Goal: Task Accomplishment & Management: Use online tool/utility

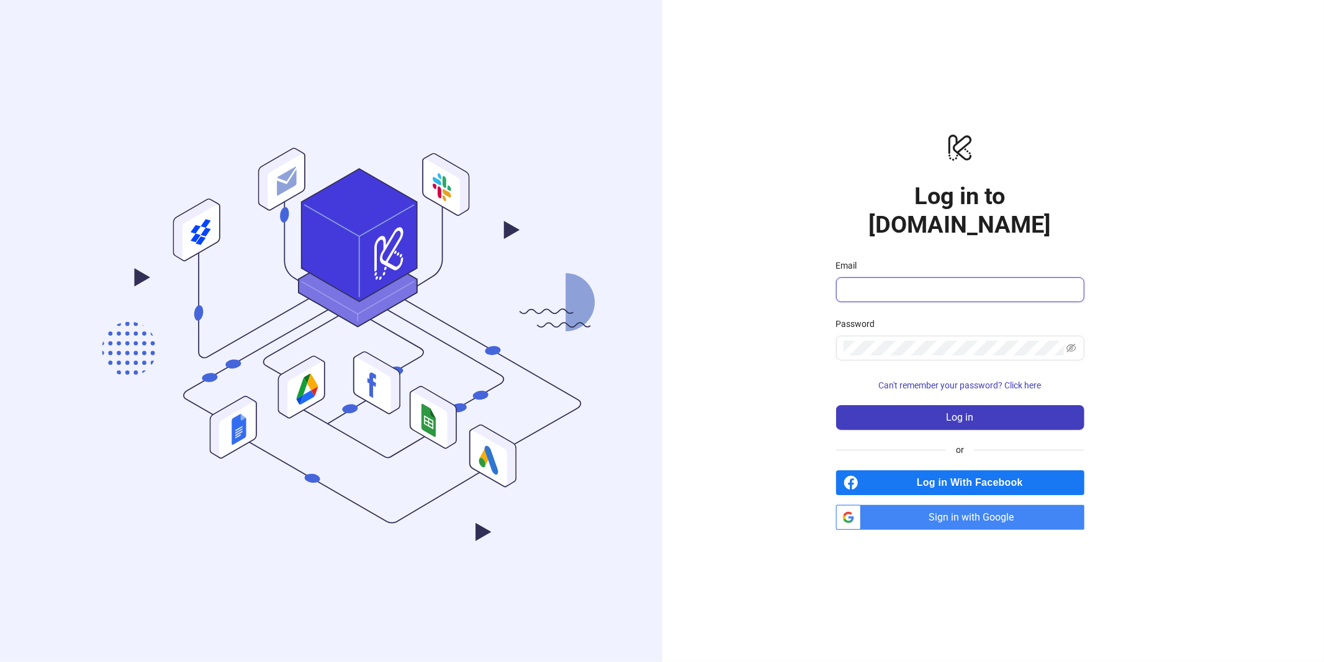
click at [910, 282] on input "Email" at bounding box center [958, 289] width 231 height 15
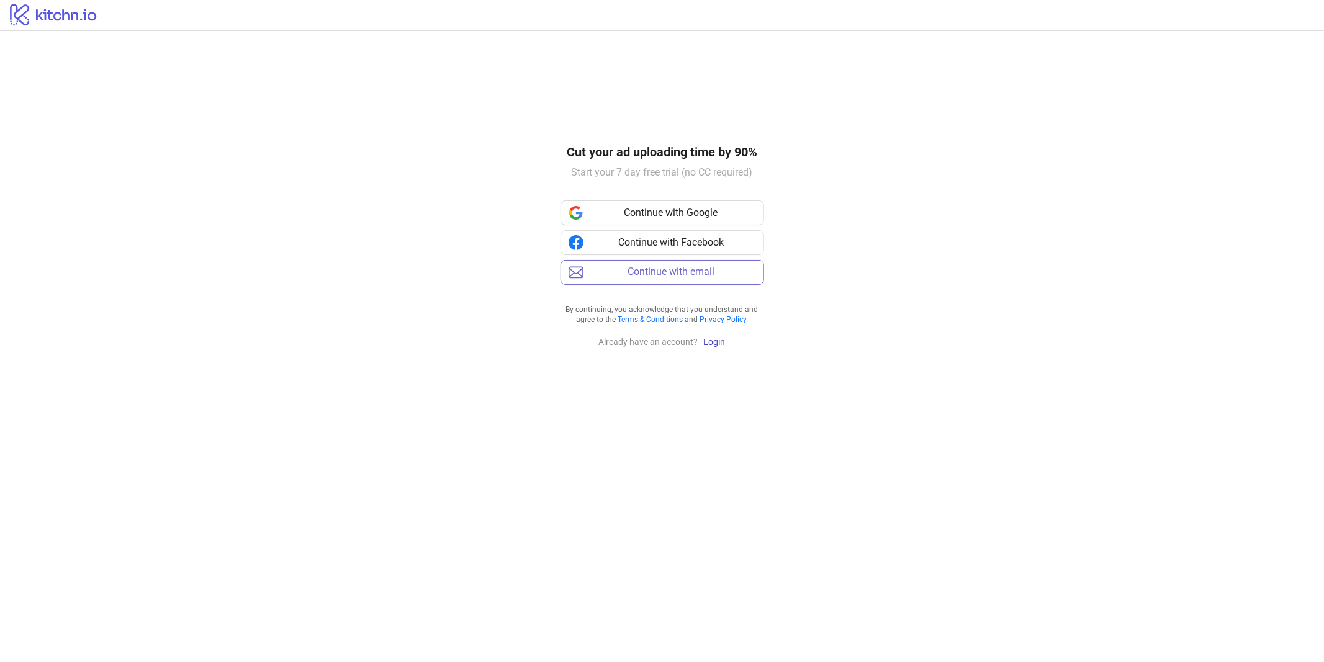
click at [667, 278] on button "Continue with email" at bounding box center [662, 272] width 204 height 25
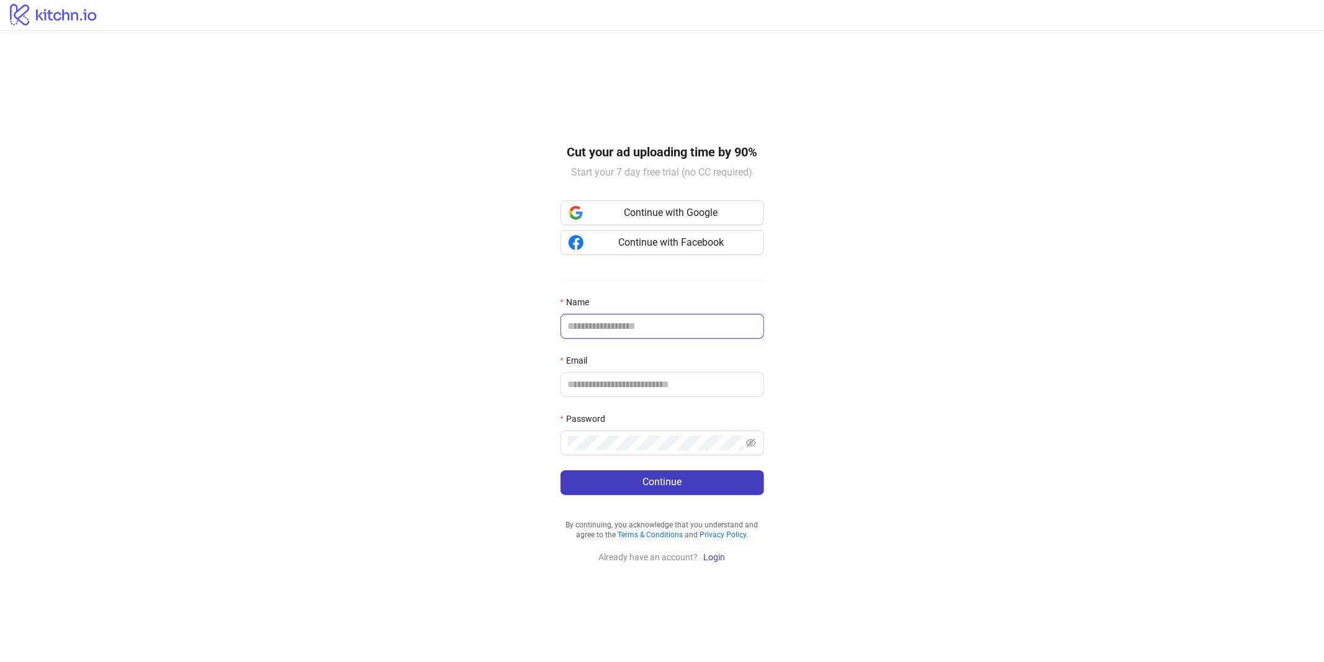
click at [617, 323] on input "Name" at bounding box center [661, 326] width 186 height 15
type input "**********"
click at [617, 479] on button "Continue" at bounding box center [662, 482] width 204 height 25
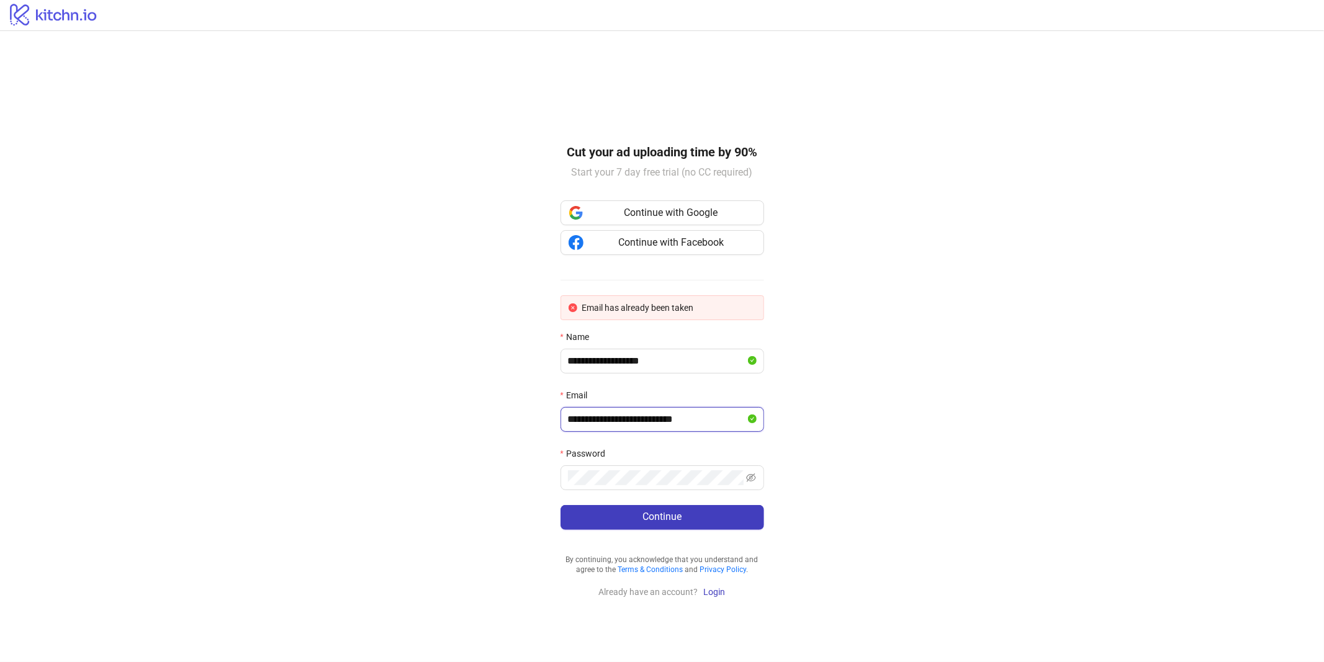
click at [655, 423] on input "**********" at bounding box center [656, 419] width 177 height 15
type input "**********"
click at [647, 527] on button "Continue" at bounding box center [662, 517] width 204 height 25
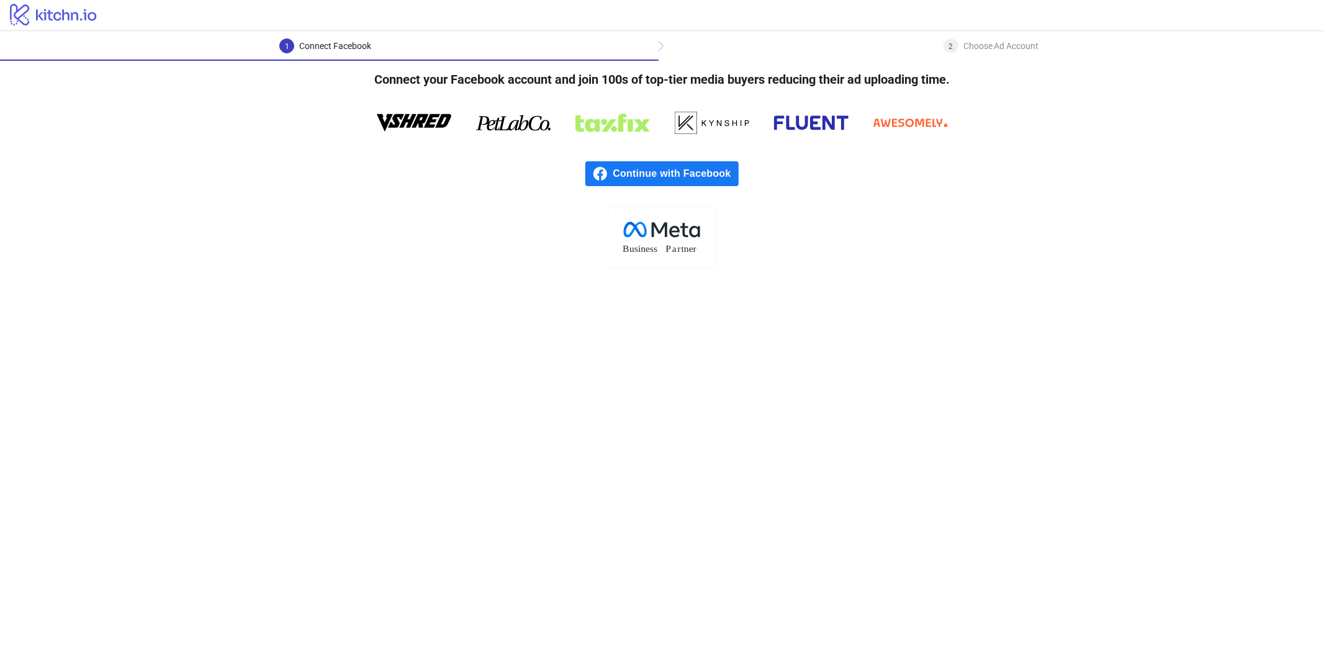
click at [634, 177] on span "Continue with Facebook" at bounding box center [674, 173] width 125 height 25
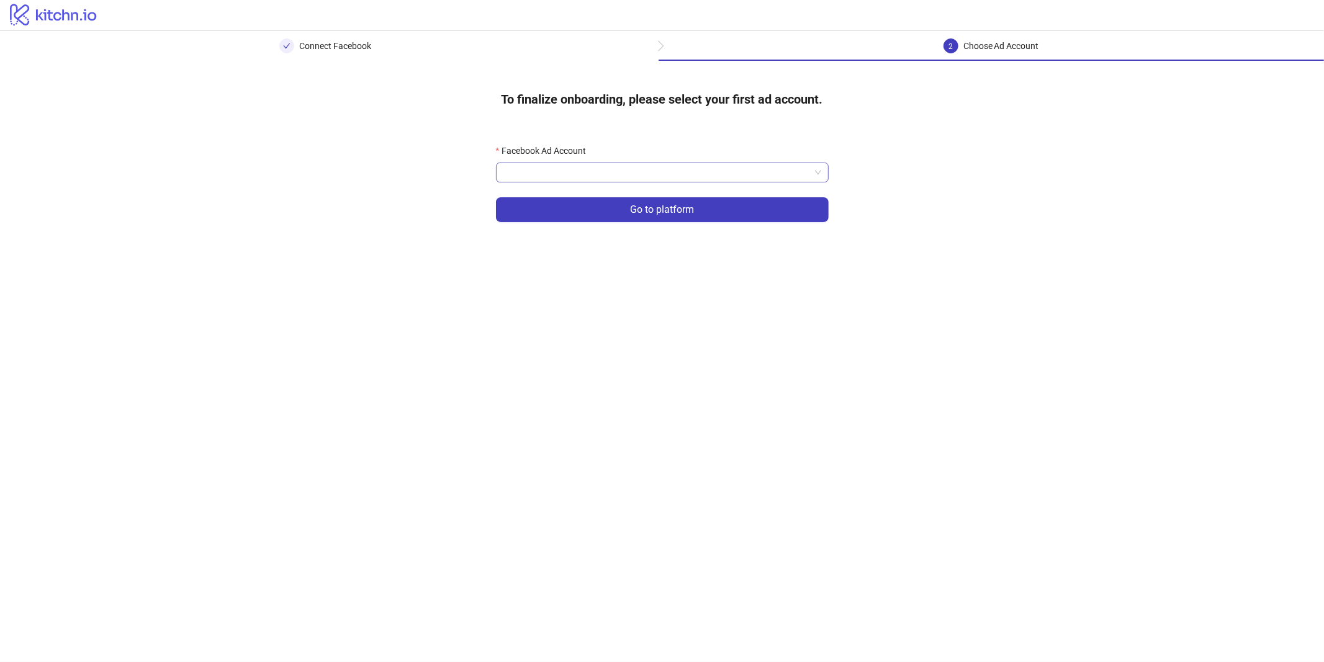
click at [666, 177] on input "Facebook Ad Account" at bounding box center [656, 172] width 307 height 19
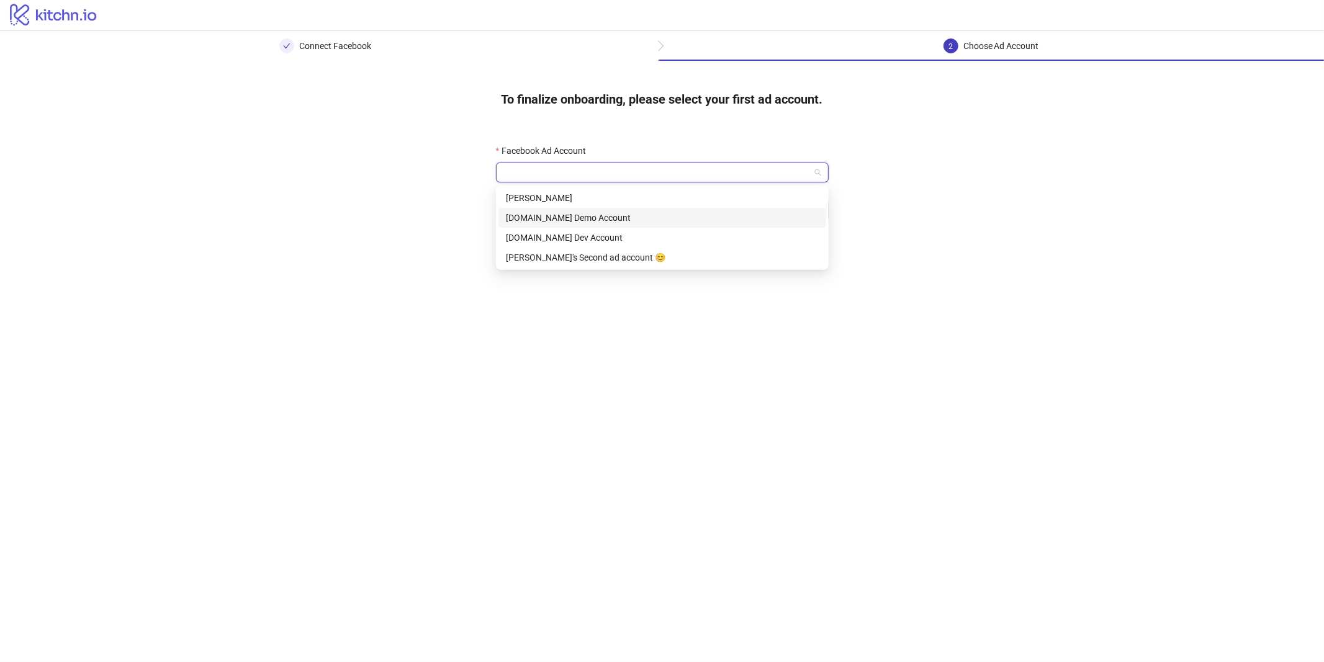
click at [609, 208] on div "Kitchn.io Demo Account" at bounding box center [662, 218] width 328 height 20
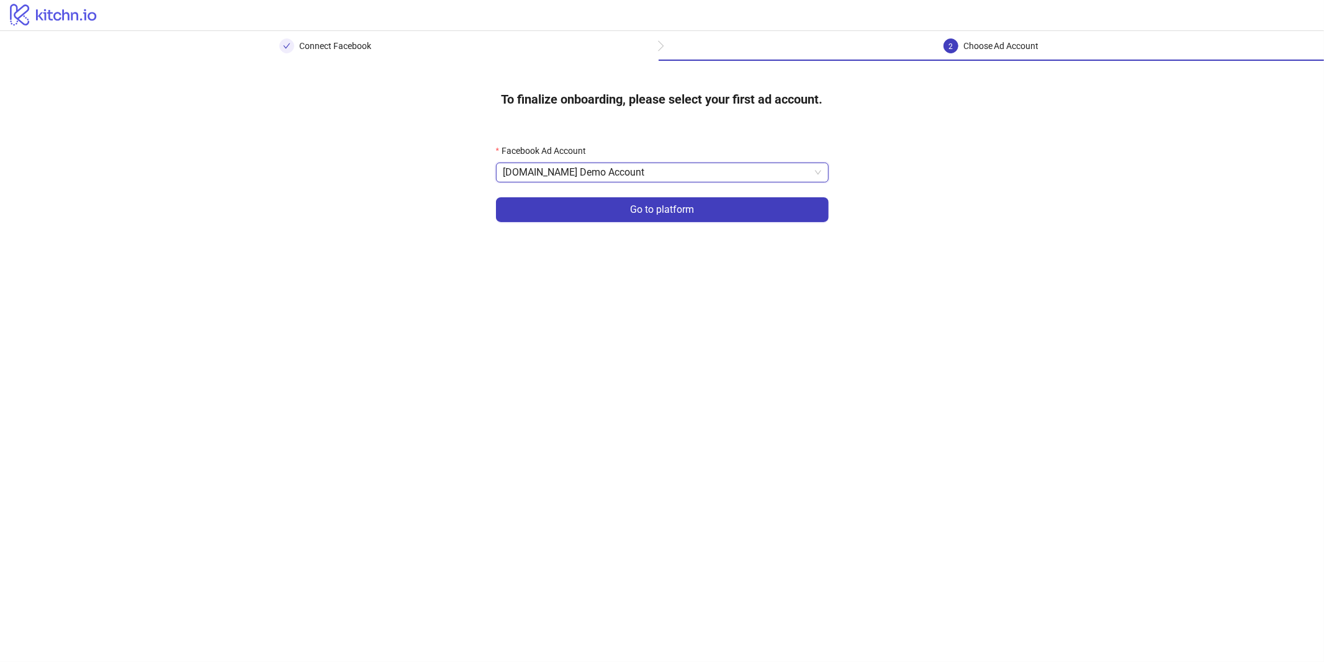
click at [609, 208] on button "Go to platform" at bounding box center [662, 209] width 333 height 25
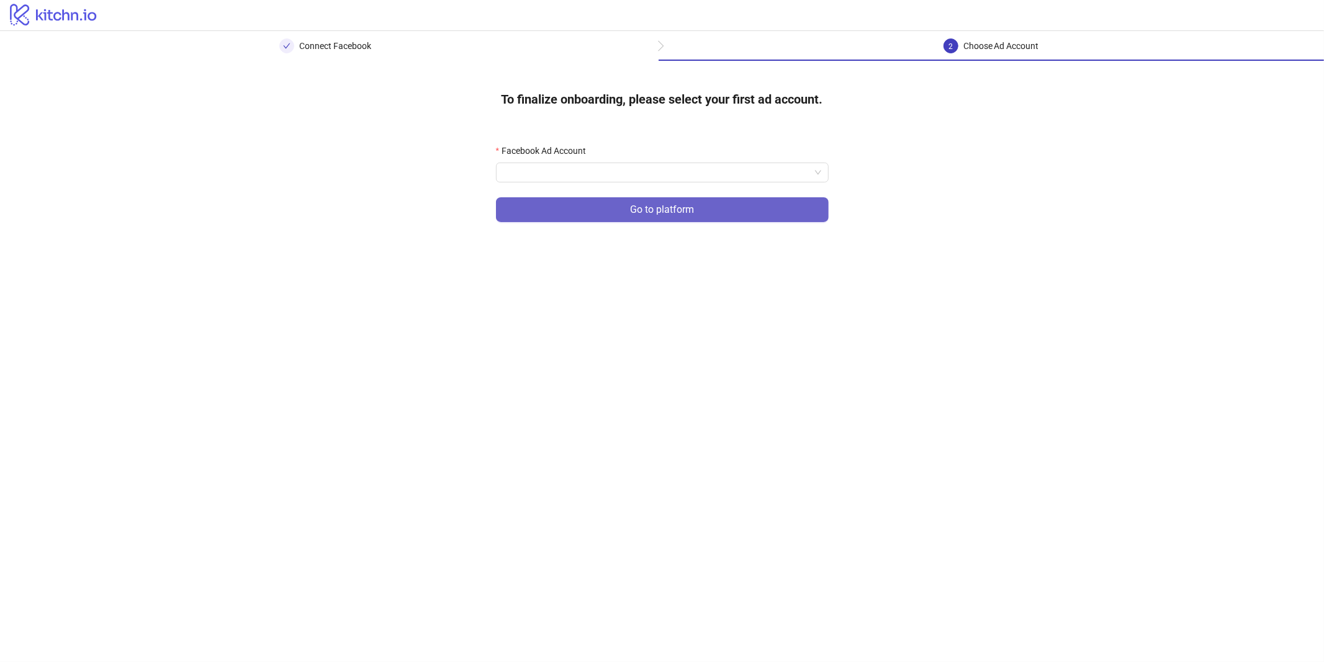
click at [614, 204] on button "Go to platform" at bounding box center [662, 209] width 333 height 25
click at [647, 174] on input "Facebook Ad Account" at bounding box center [656, 172] width 307 height 19
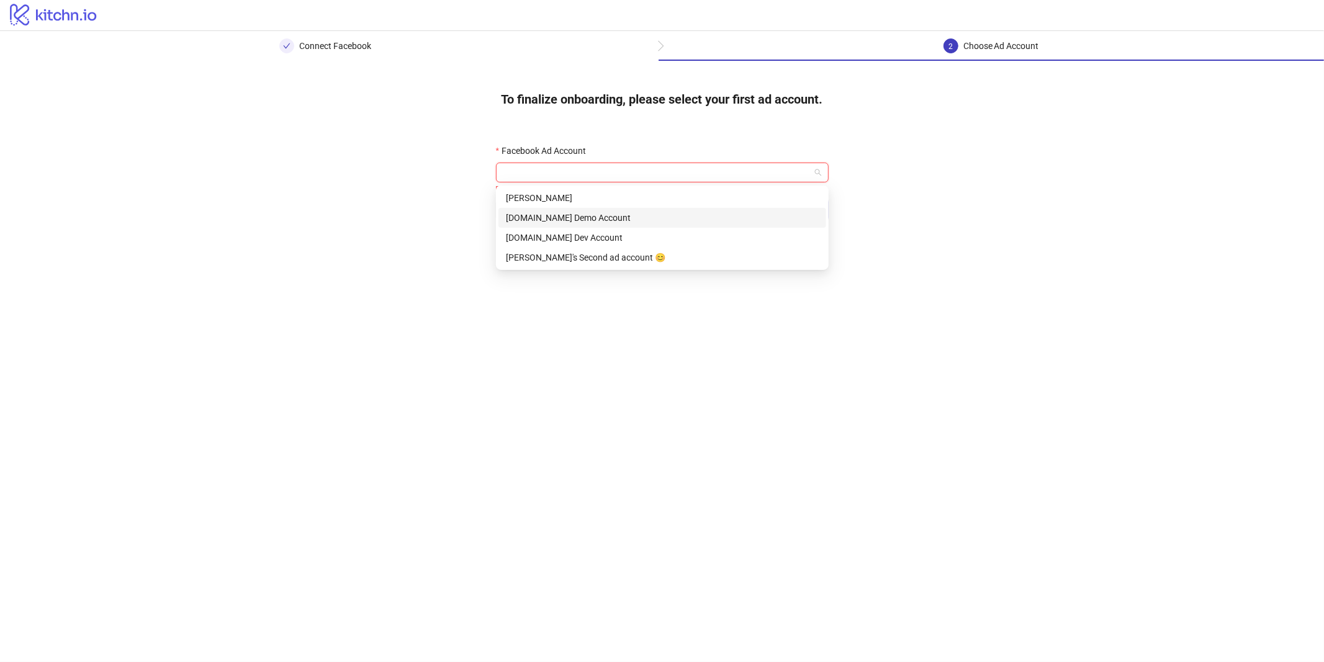
click at [526, 218] on div "Kitchn.io Demo Account" at bounding box center [662, 218] width 313 height 14
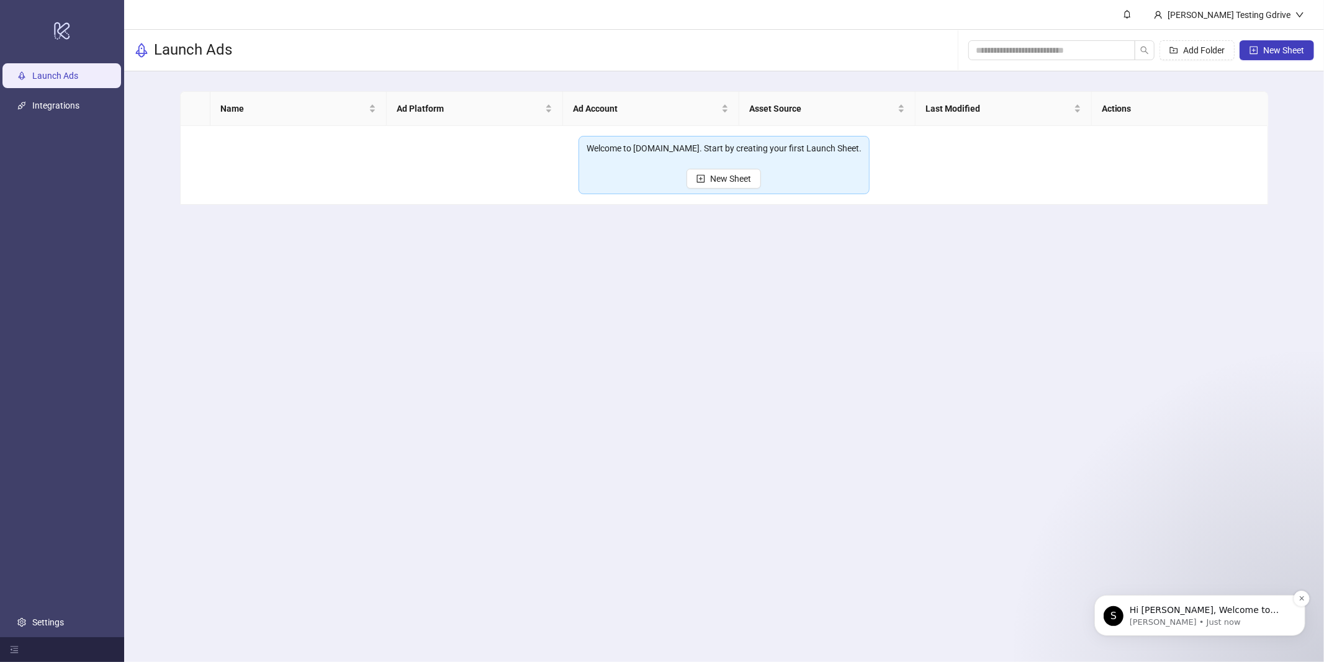
click at [1187, 603] on div "Hi Omar, Welcome to Kitchn.io! 🎉 You’re all set to start launching ads effortle…" at bounding box center [1209, 610] width 164 height 16
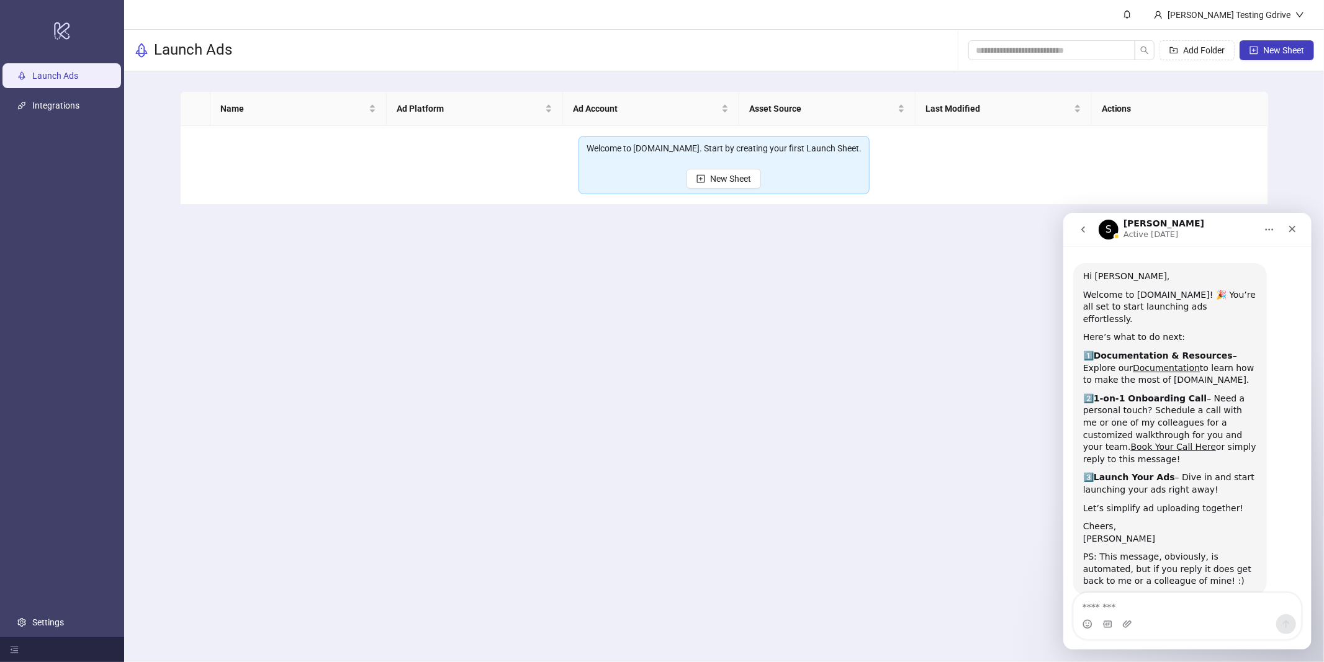
scroll to position [37, 0]
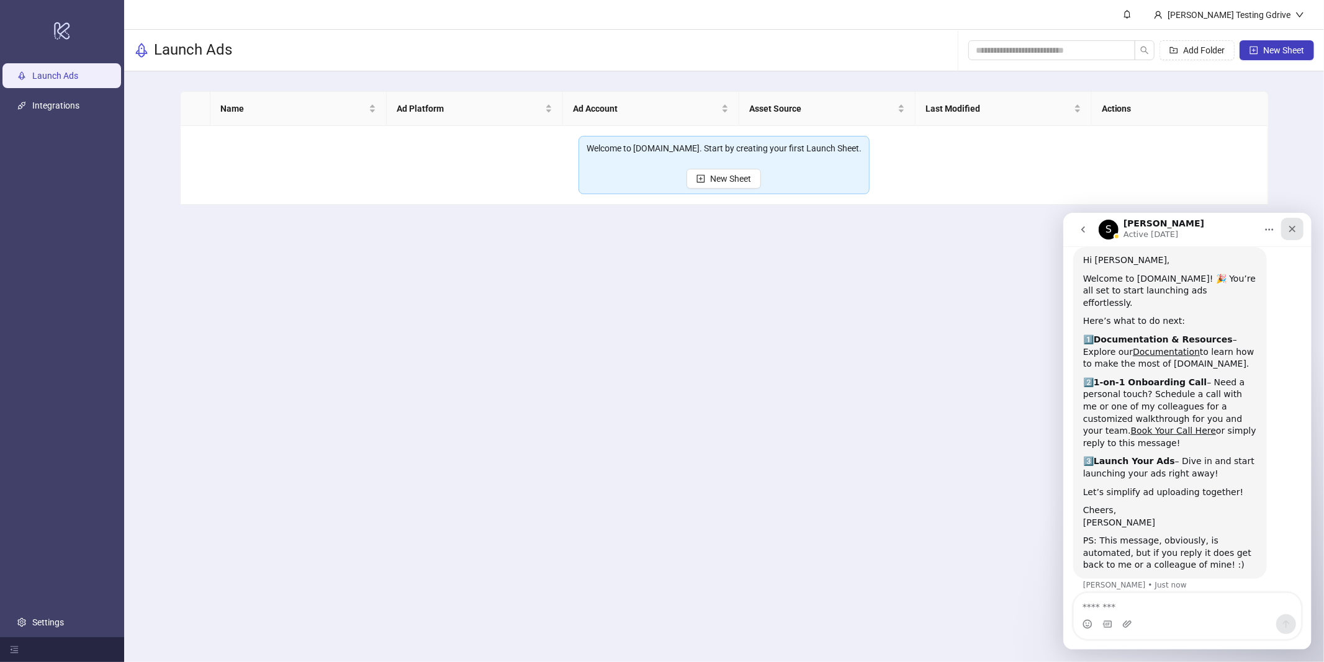
click at [1289, 230] on icon "Close" at bounding box center [1291, 228] width 10 height 10
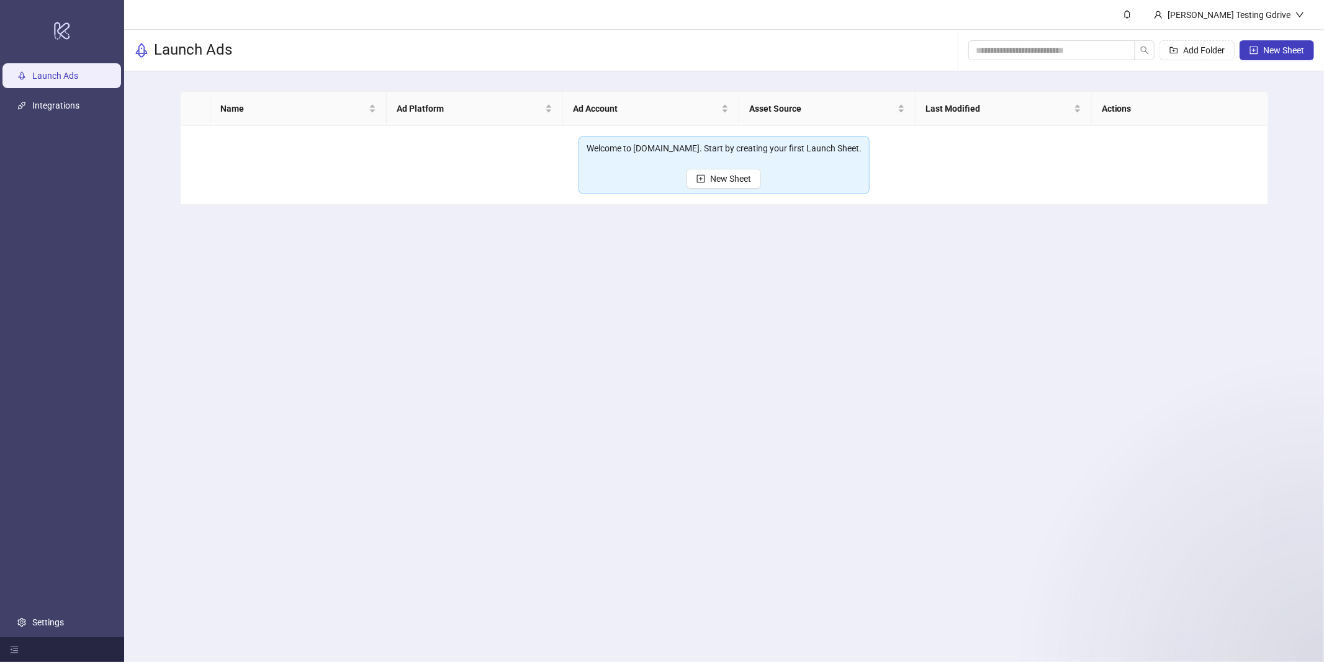
scroll to position [36, 0]
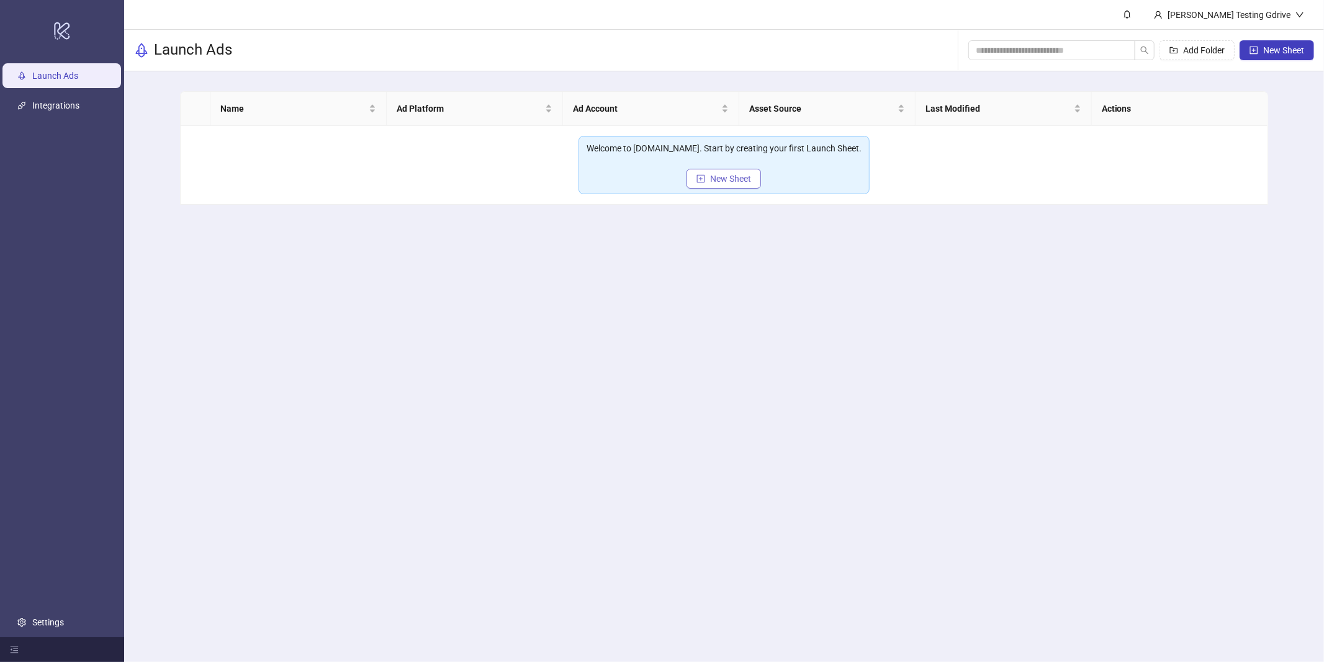
click at [706, 170] on button "New Sheet" at bounding box center [723, 179] width 74 height 20
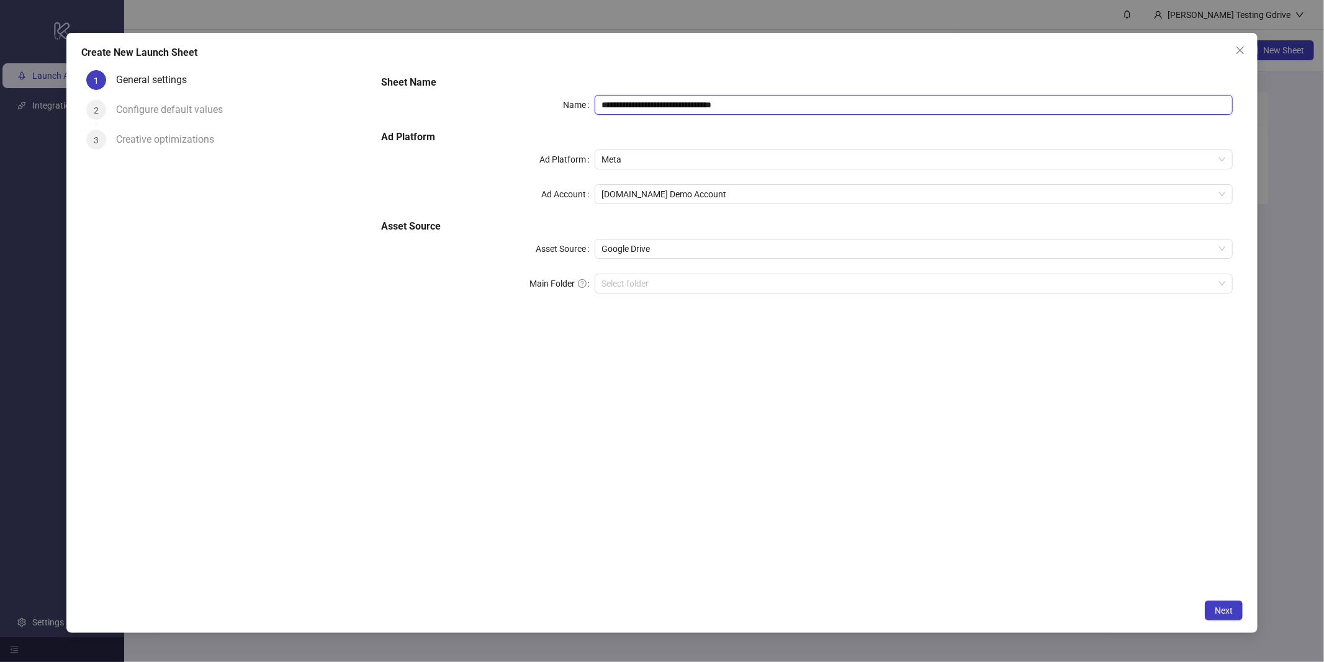
click at [725, 110] on input "**********" at bounding box center [913, 105] width 639 height 20
click at [725, 107] on input "**********" at bounding box center [913, 105] width 639 height 20
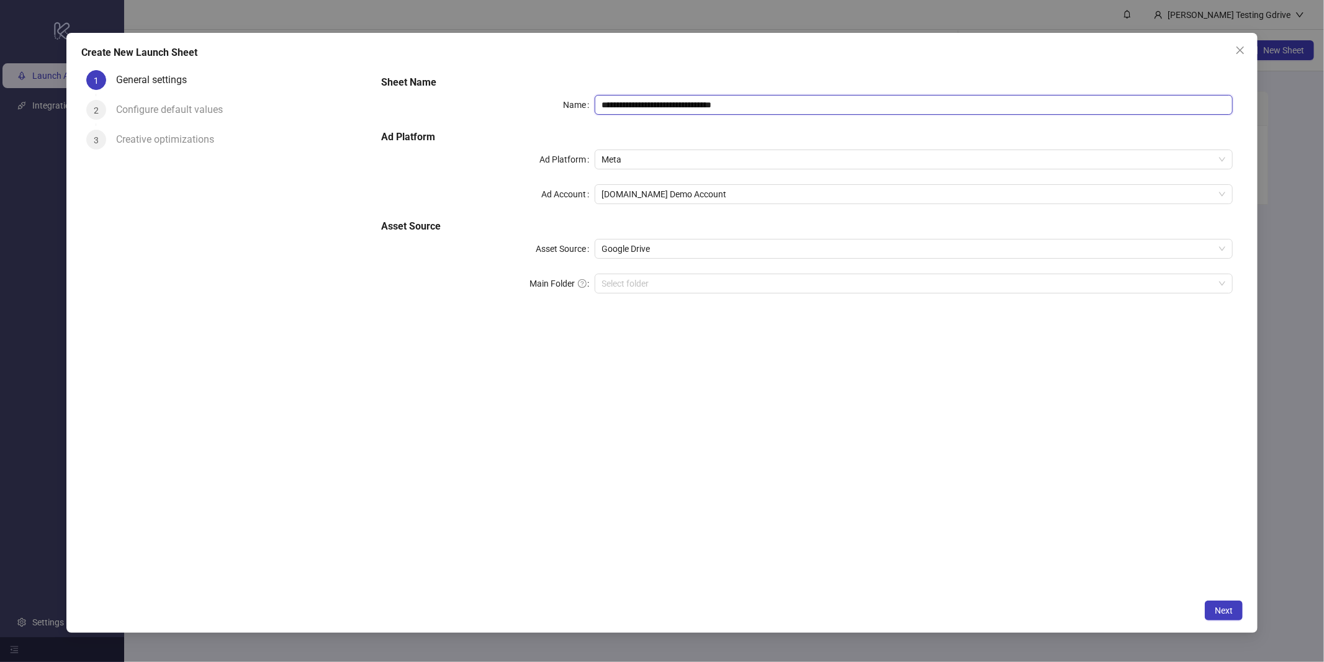
click at [725, 107] on input "**********" at bounding box center [913, 105] width 639 height 20
type input "****"
click at [540, 283] on label "Main Folder" at bounding box center [562, 284] width 65 height 20
click at [602, 283] on input "Main Folder" at bounding box center [908, 283] width 612 height 19
click at [1223, 618] on button "Next" at bounding box center [1223, 611] width 38 height 20
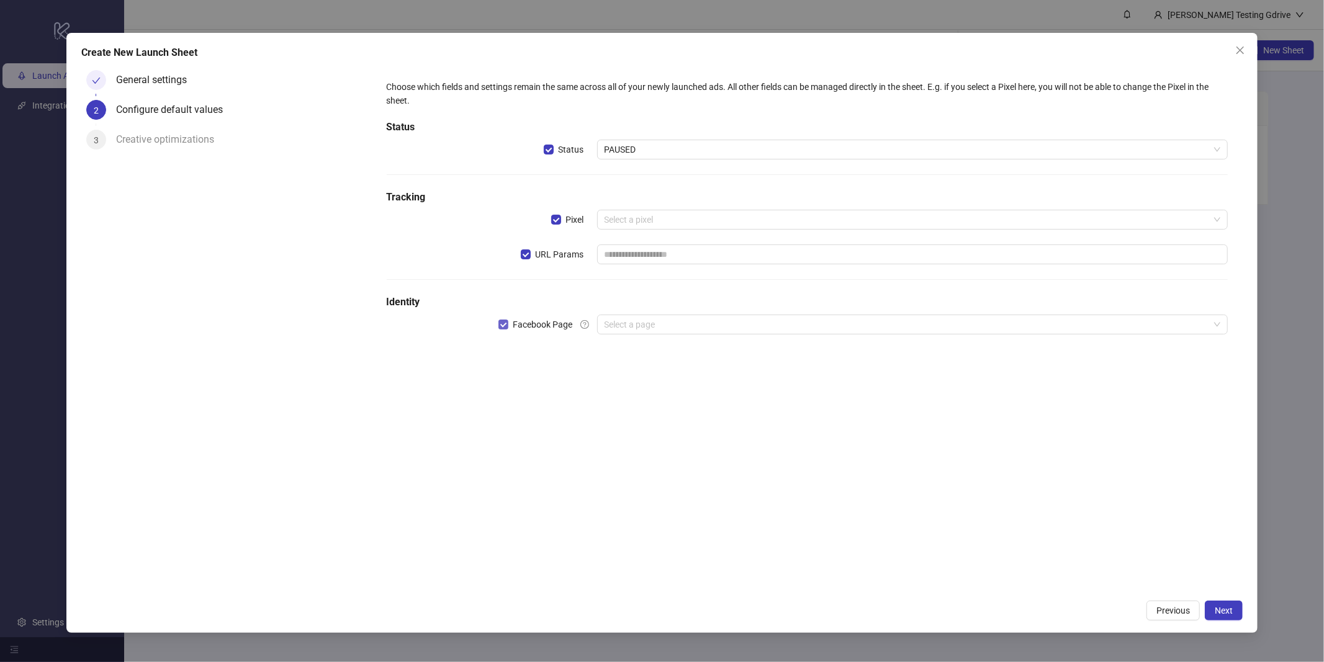
click at [524, 326] on span "Facebook Page" at bounding box center [542, 325] width 69 height 14
click at [547, 251] on span "URL Params" at bounding box center [560, 255] width 58 height 14
click at [561, 210] on label "Pixel" at bounding box center [574, 220] width 46 height 20
click at [563, 131] on h5 "Status" at bounding box center [807, 127] width 841 height 15
click at [563, 153] on span "Status" at bounding box center [571, 150] width 35 height 14
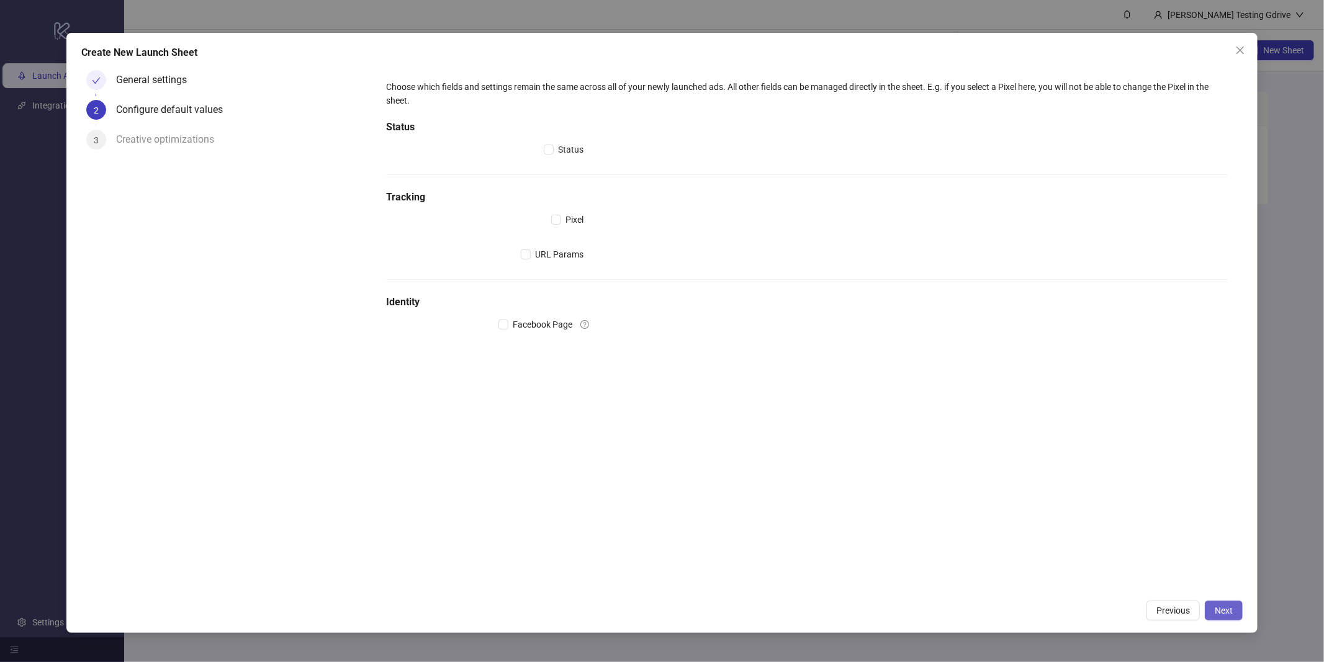
click at [1204, 606] on button "Next" at bounding box center [1223, 611] width 38 height 20
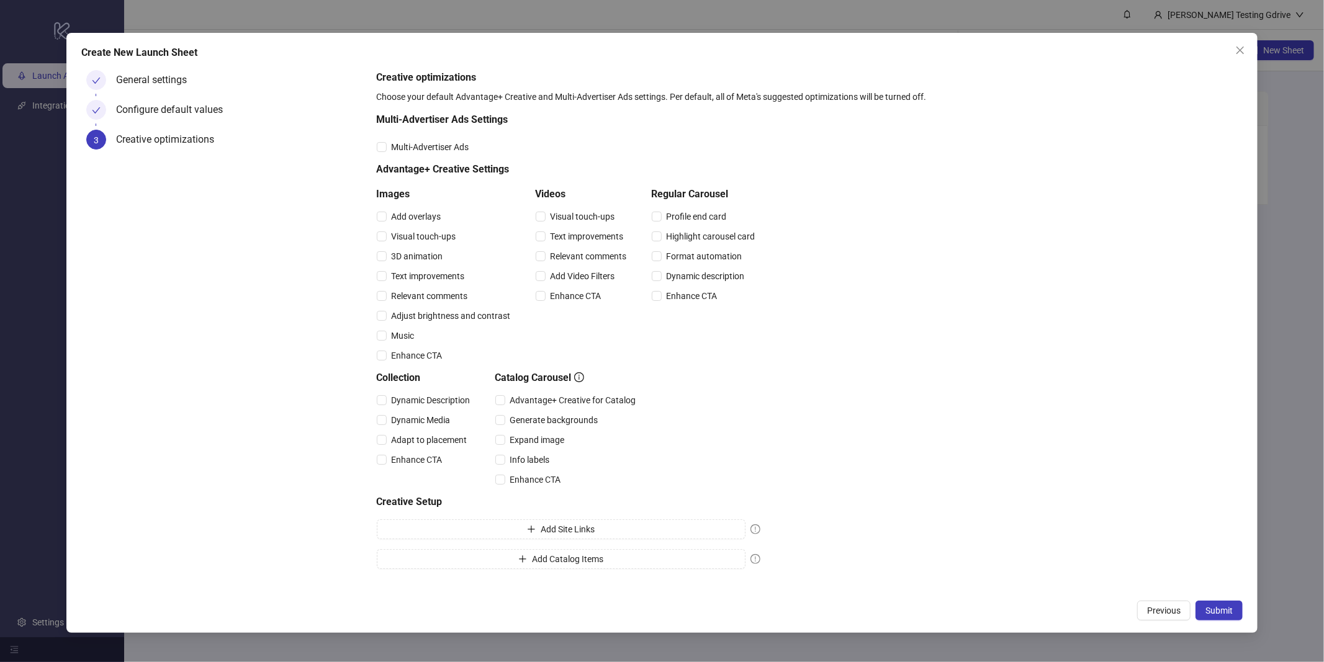
click at [1204, 606] on button "Submit" at bounding box center [1218, 611] width 47 height 20
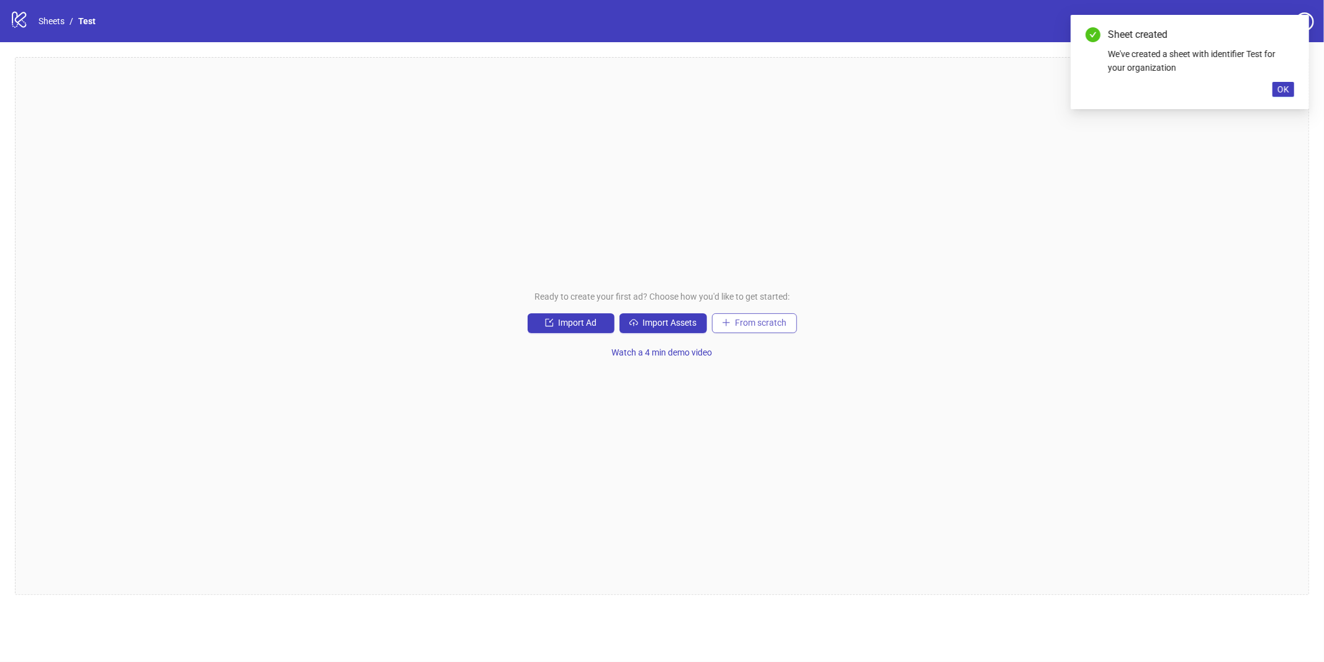
click at [766, 324] on span "From scratch" at bounding box center [761, 323] width 52 height 10
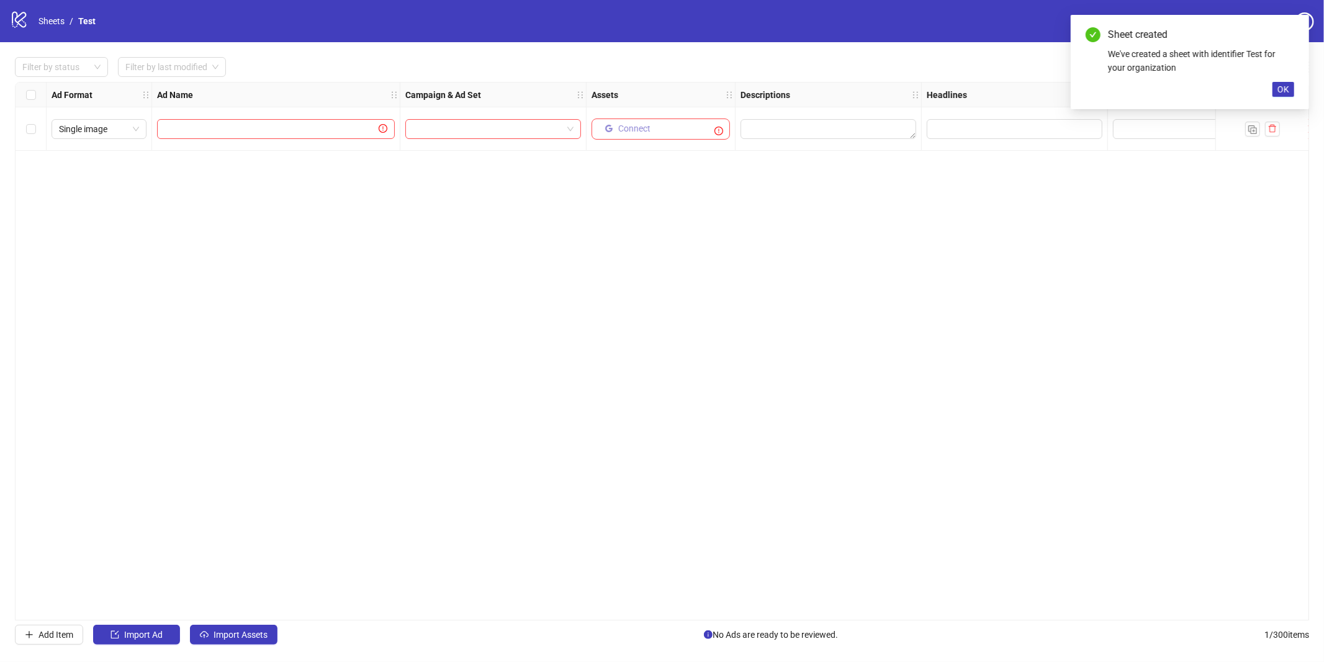
click at [630, 129] on span "Connect" at bounding box center [634, 128] width 32 height 10
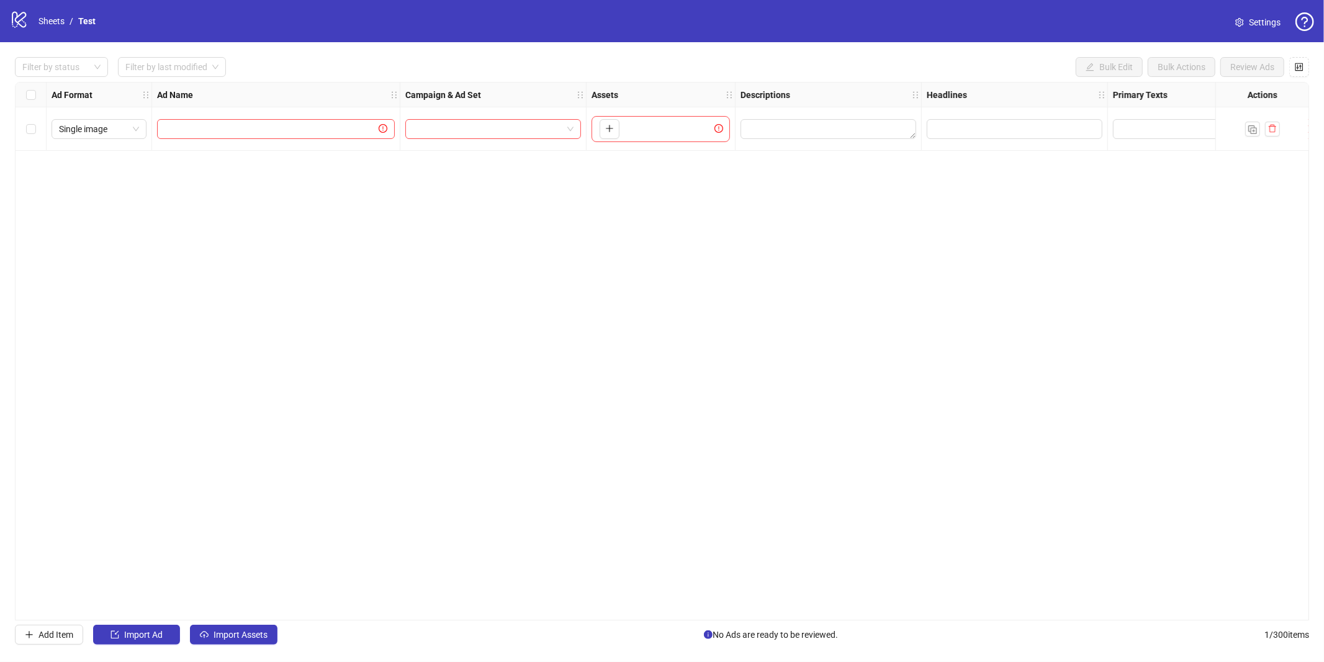
click at [597, 115] on div "To pick up a draggable item, press the space bar. While dragging, use the arrow…" at bounding box center [660, 128] width 149 height 43
click at [603, 121] on button "button" at bounding box center [609, 129] width 20 height 20
click at [54, 22] on link "Sheets" at bounding box center [51, 21] width 31 height 14
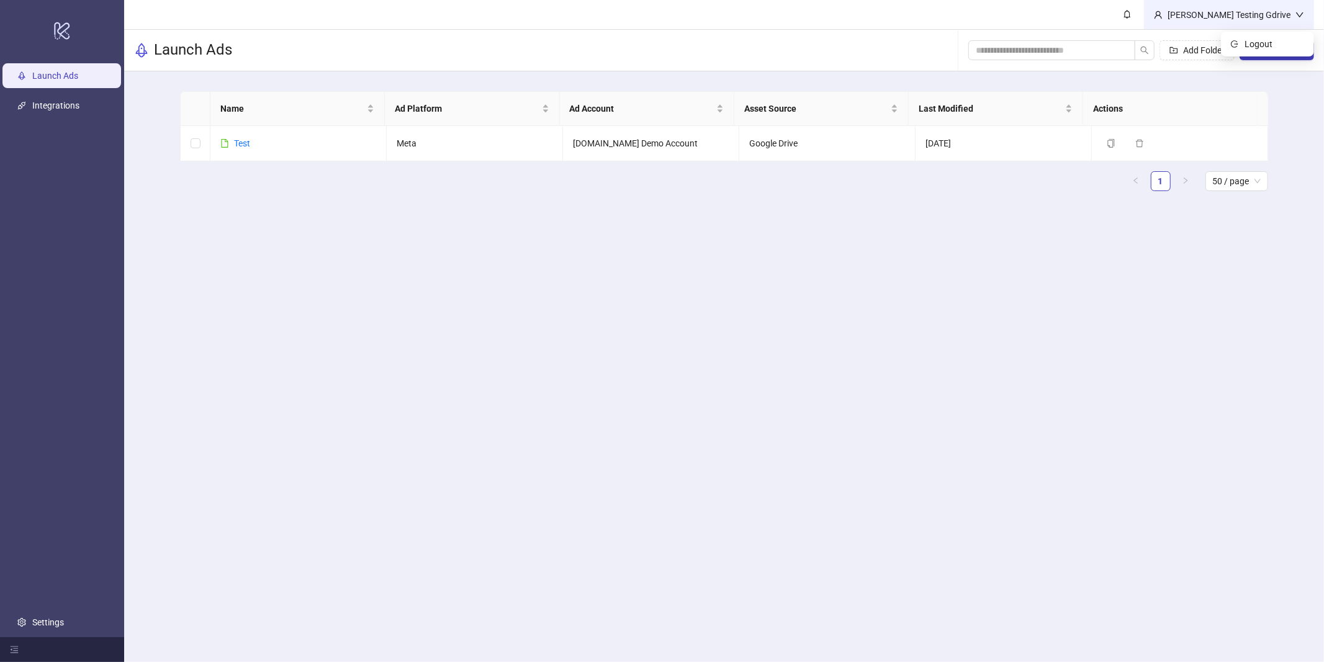
click at [1268, 20] on div "Omar Testing Gdrive" at bounding box center [1228, 15] width 133 height 14
click at [1268, 63] on div "Add Folder New Sheet" at bounding box center [1141, 50] width 346 height 40
click at [1262, 11] on div "Omar Testing Gdrive" at bounding box center [1228, 15] width 133 height 14
click at [1266, 50] on span "Logout" at bounding box center [1274, 44] width 60 height 14
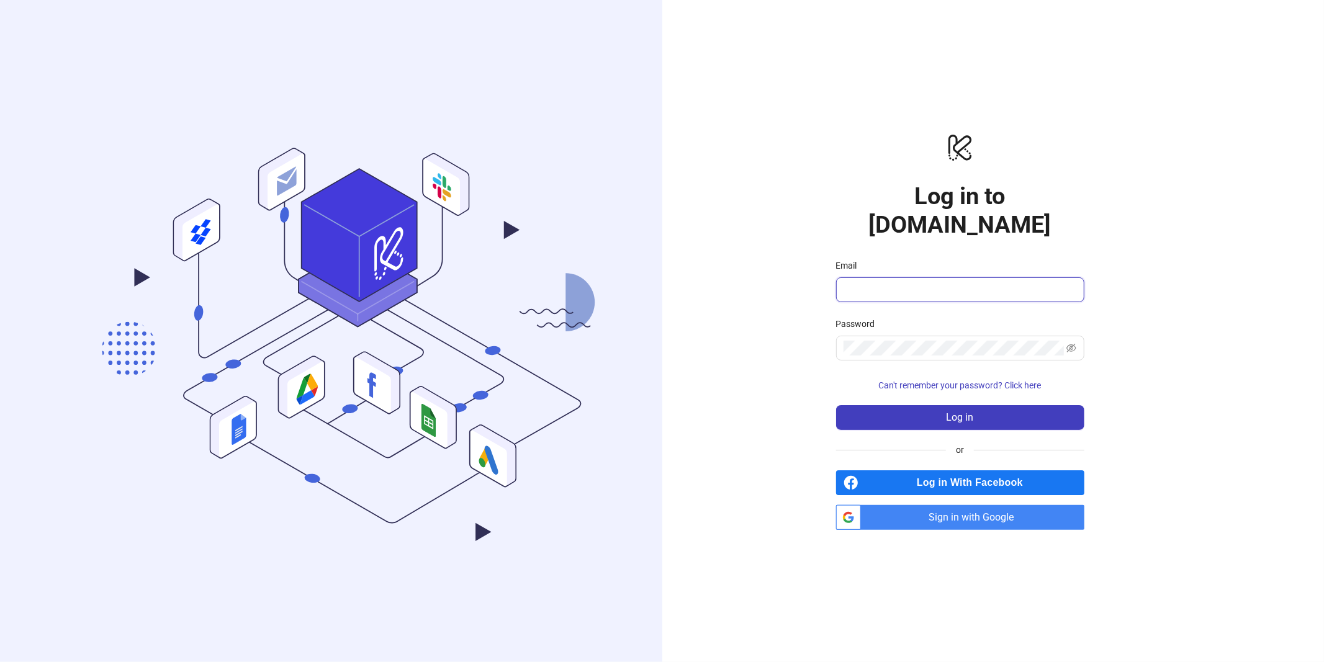
click at [907, 282] on input "Email" at bounding box center [958, 289] width 231 height 15
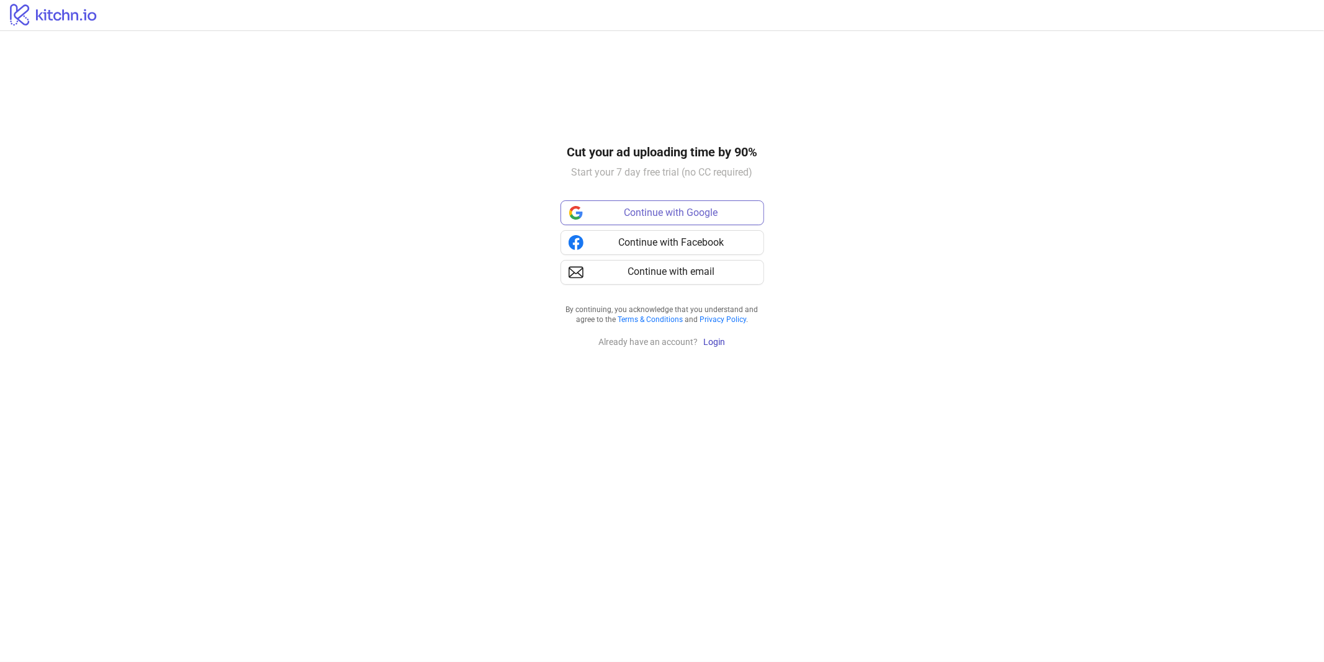
click at [635, 216] on span "Continue with Google" at bounding box center [671, 213] width 94 height 16
